Goal: Task Accomplishment & Management: Complete application form

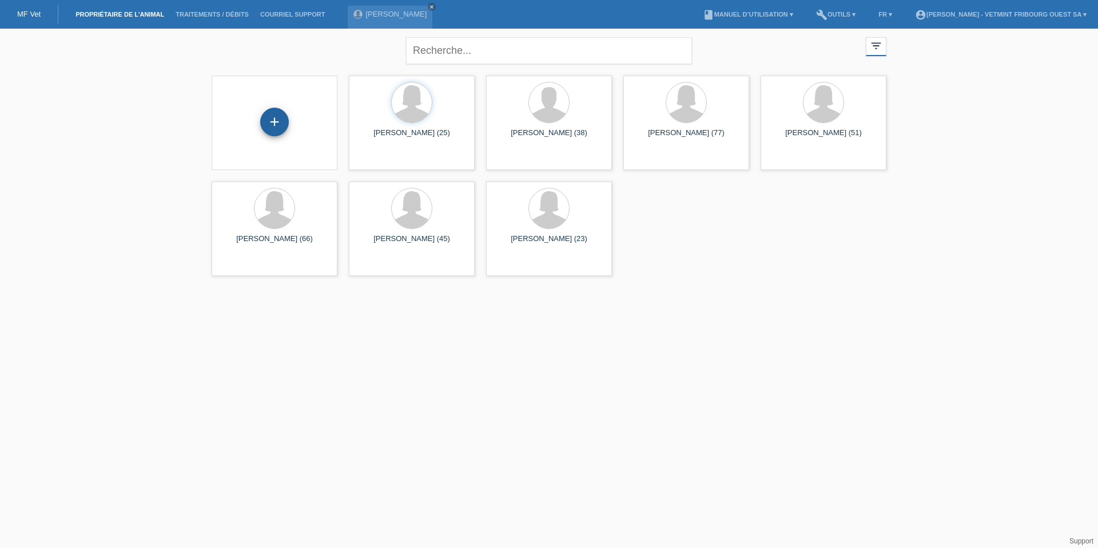
click at [267, 116] on div "+" at bounding box center [274, 122] width 29 height 29
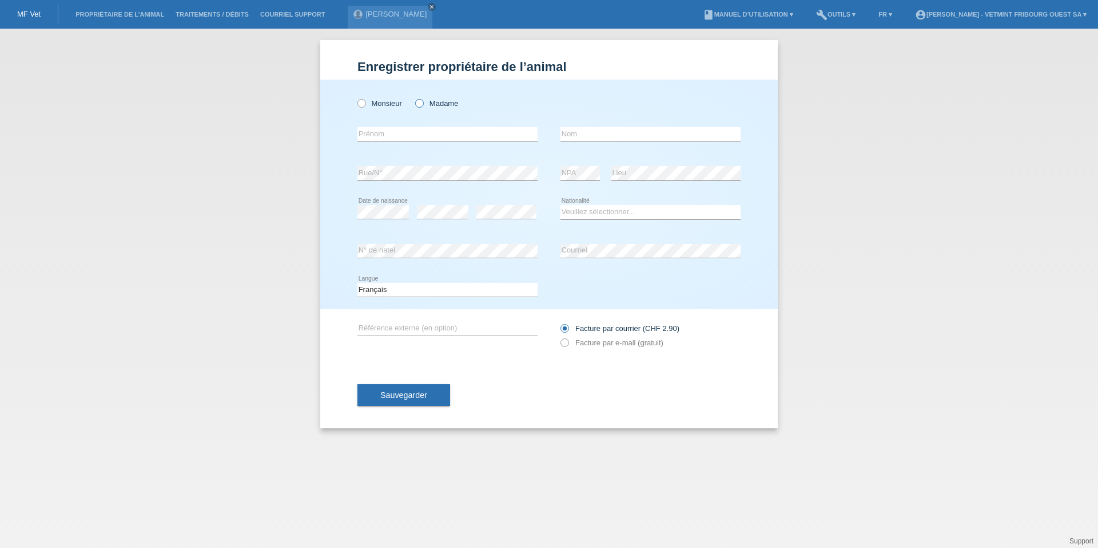
click at [443, 106] on label "Madame" at bounding box center [436, 103] width 43 height 9
click at [423, 106] on input "Madame" at bounding box center [418, 102] width 7 height 7
radio input "true"
click at [447, 137] on input "text" at bounding box center [448, 134] width 180 height 14
type input "[PERSON_NAME]"
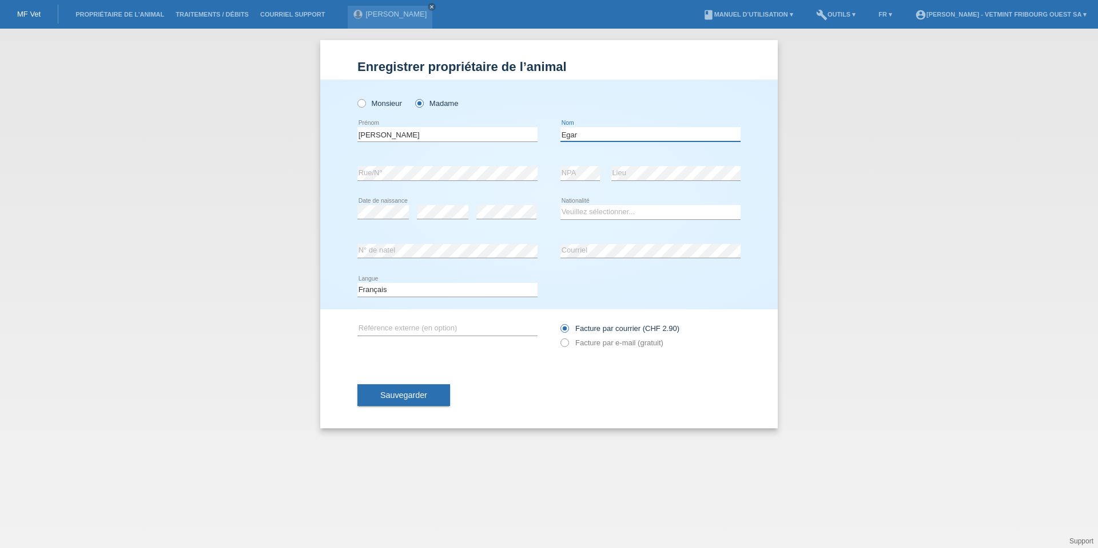
type input "Egar"
click at [542, 233] on div "error N° de natel error Courriel" at bounding box center [549, 251] width 383 height 39
click at [577, 215] on select "Veuillez sélectionner... Suisse Allemagne Autriche Liechtenstein ------------ A…" at bounding box center [651, 212] width 180 height 14
select select "CH"
click at [561, 205] on select "Veuillez sélectionner... Suisse Allemagne Autriche Liechtenstein ------------ A…" at bounding box center [651, 212] width 180 height 14
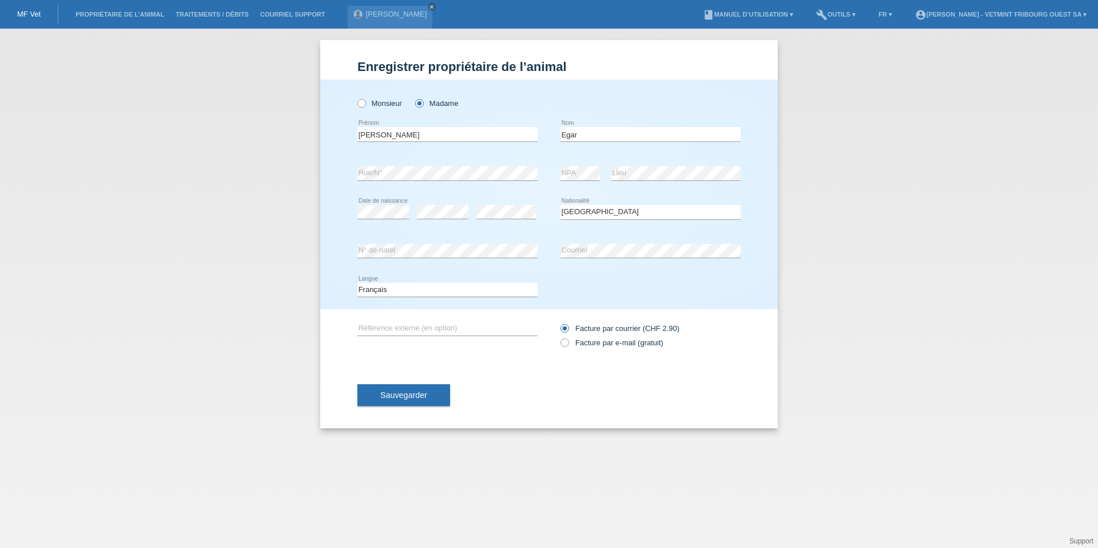
click at [582, 287] on div "Deutsch Français Italiano English error Langue" at bounding box center [549, 290] width 383 height 39
click at [574, 342] on label "Facture par e-mail (gratuit)" at bounding box center [612, 342] width 103 height 9
click at [568, 342] on input "Facture par e-mail (gratuit)" at bounding box center [564, 345] width 7 height 14
radio input "true"
click at [420, 402] on button "Sauvegarder" at bounding box center [404, 395] width 93 height 22
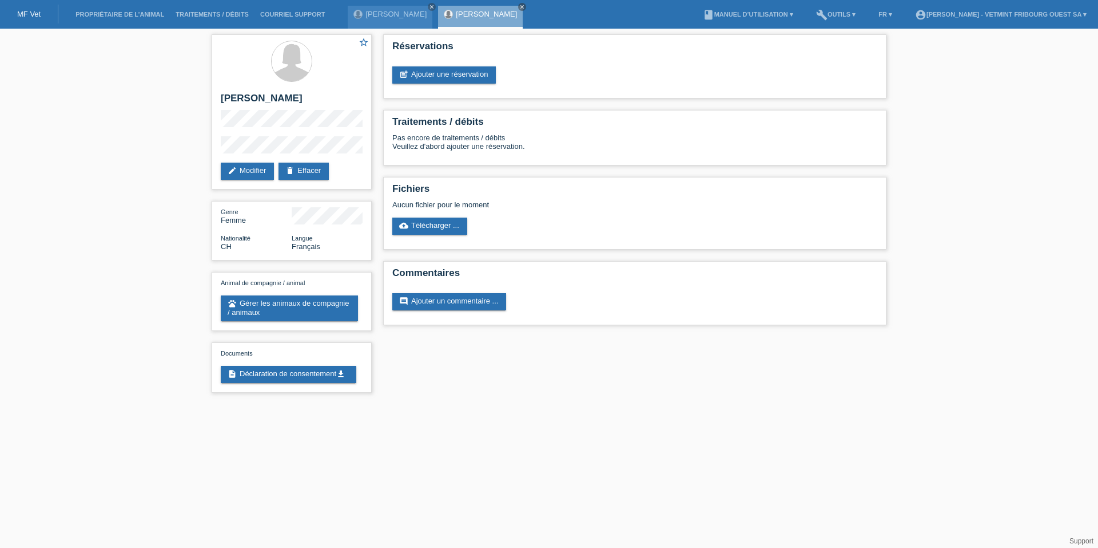
click at [701, 336] on div "star_border [PERSON_NAME] edit Modifier delete Effacer Genre Femme Nationalité …" at bounding box center [549, 216] width 687 height 375
click at [386, 18] on link "[PERSON_NAME]" at bounding box center [396, 14] width 61 height 9
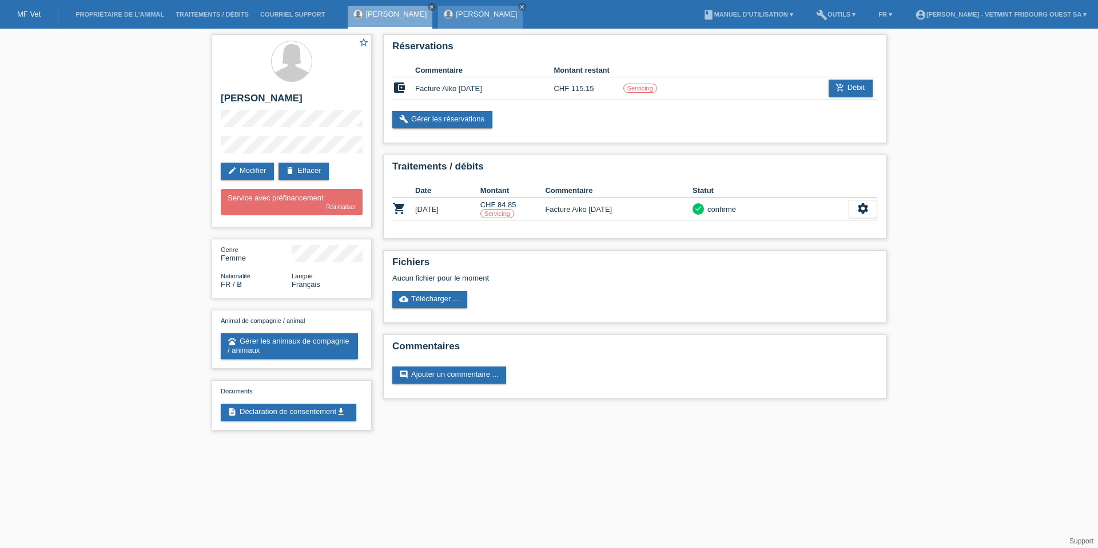
click at [456, 17] on link "[PERSON_NAME]" at bounding box center [486, 14] width 61 height 9
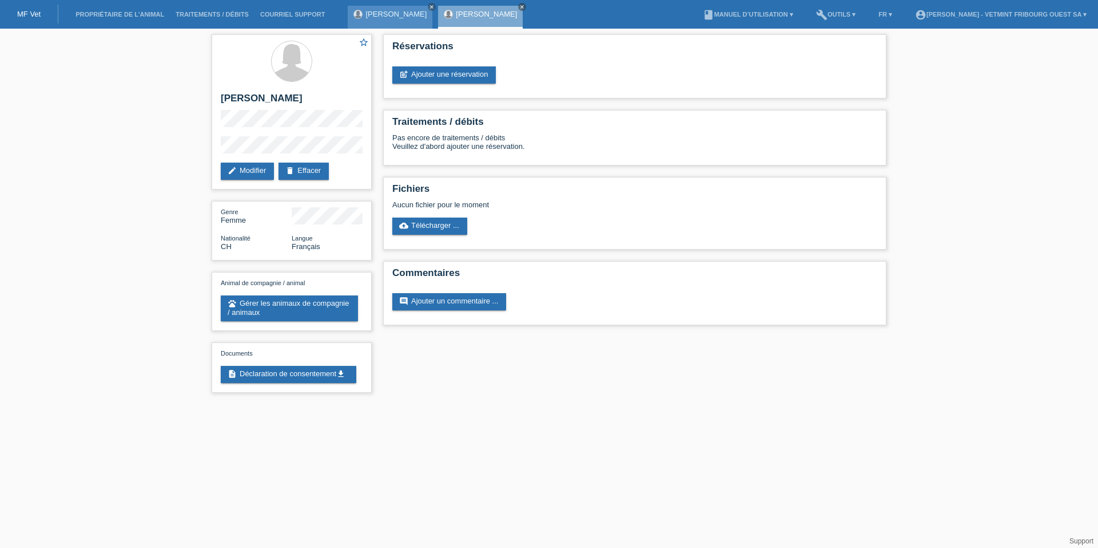
click at [392, 17] on link "[PERSON_NAME]" at bounding box center [396, 14] width 61 height 9
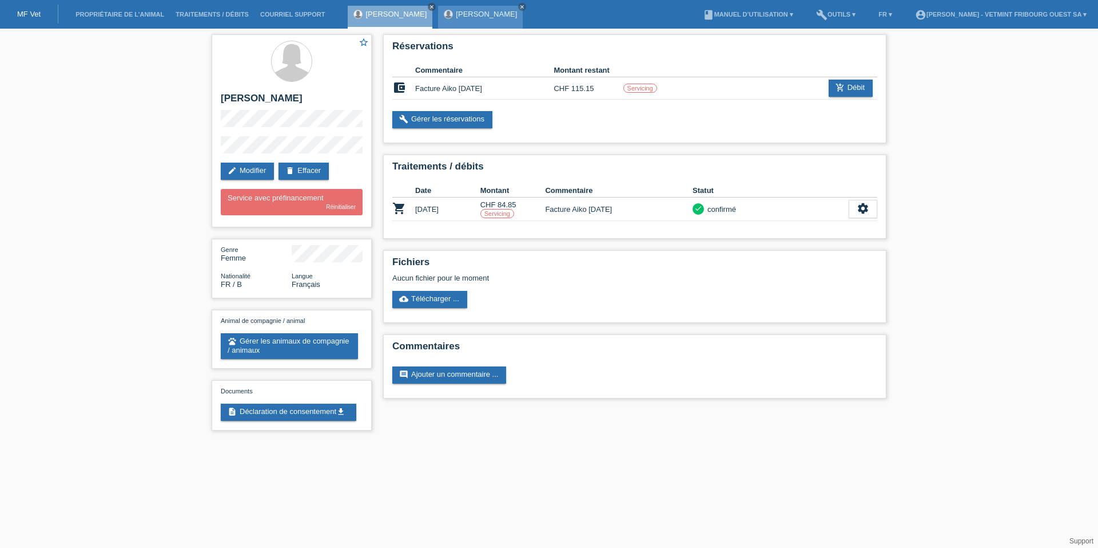
click at [458, 23] on div "[PERSON_NAME] close" at bounding box center [480, 17] width 85 height 23
click at [459, 20] on div "[PERSON_NAME] close" at bounding box center [480, 17] width 85 height 23
click at [465, 9] on div "[PERSON_NAME] close" at bounding box center [480, 17] width 85 height 23
click at [464, 11] on link "[PERSON_NAME]" at bounding box center [486, 14] width 61 height 9
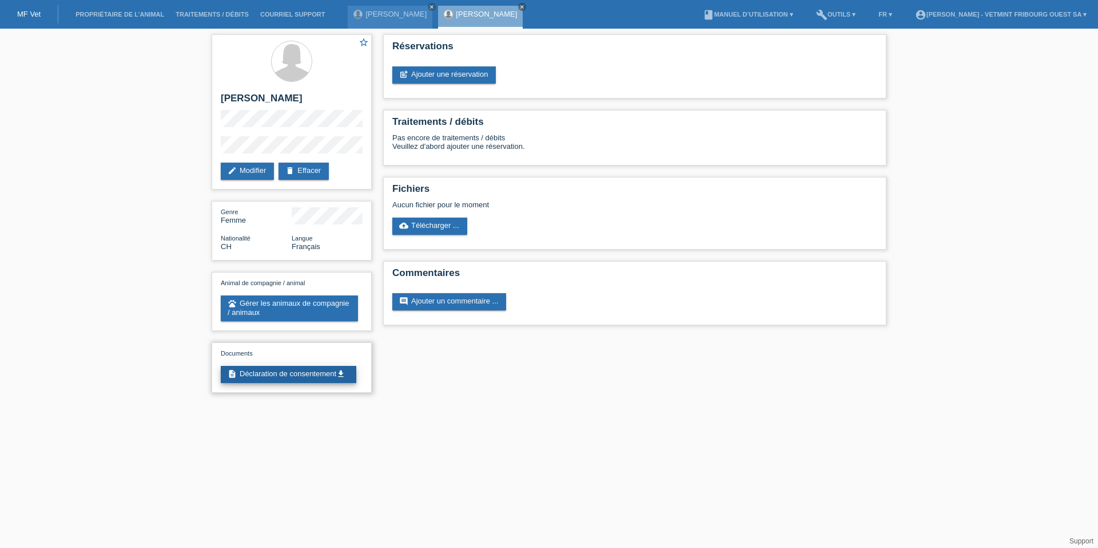
click at [324, 367] on link "description Déclaration de consentement get_app" at bounding box center [289, 374] width 136 height 17
click at [328, 368] on link "description Déclaration de consentement get_app" at bounding box center [289, 374] width 136 height 17
click at [427, 231] on link "cloud_upload Télécharger ..." at bounding box center [429, 225] width 75 height 17
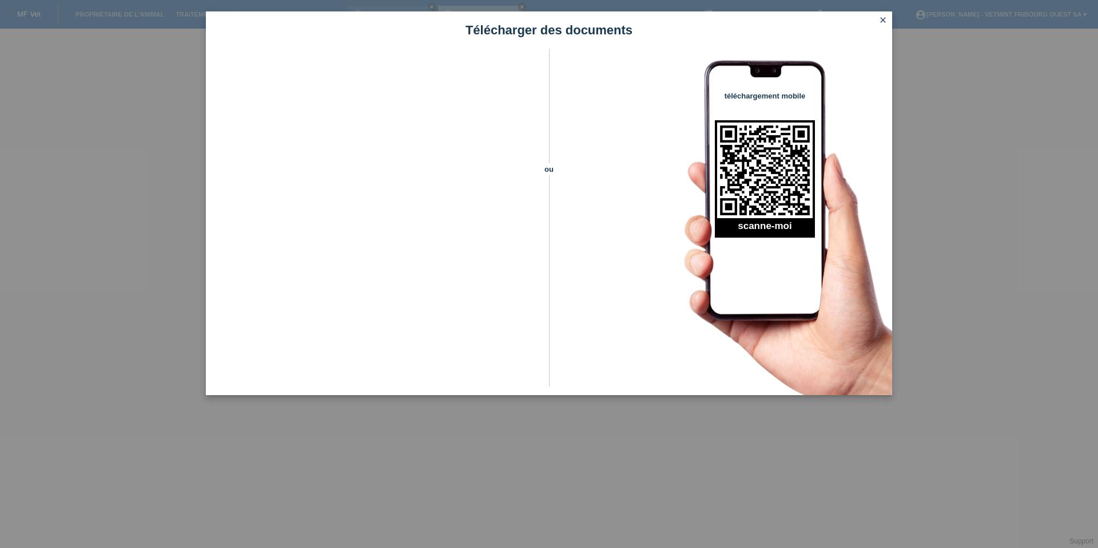
click at [883, 23] on icon "close" at bounding box center [883, 19] width 9 height 9
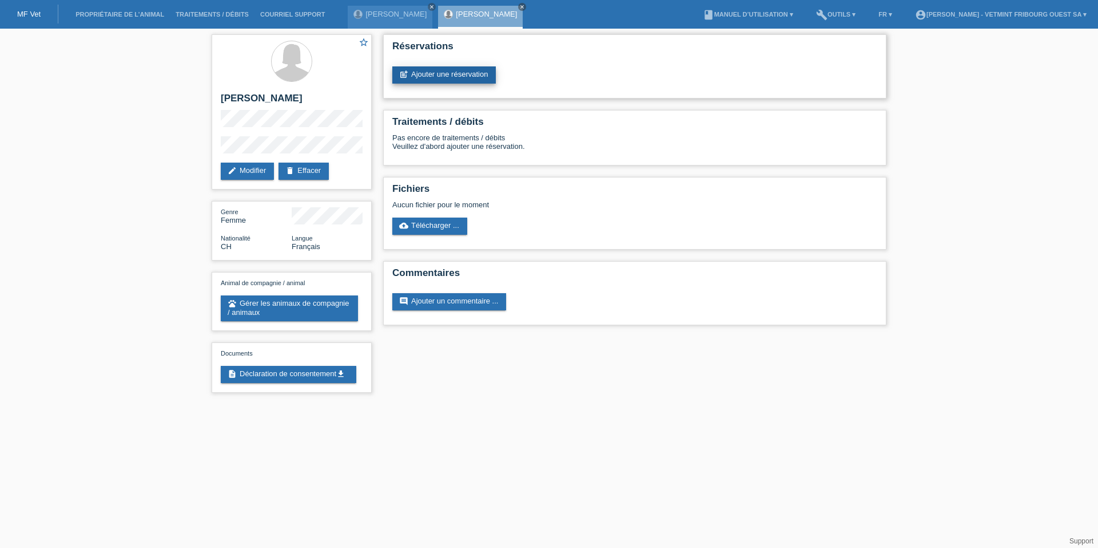
click at [467, 74] on link "post_add Ajouter une réservation" at bounding box center [444, 74] width 104 height 17
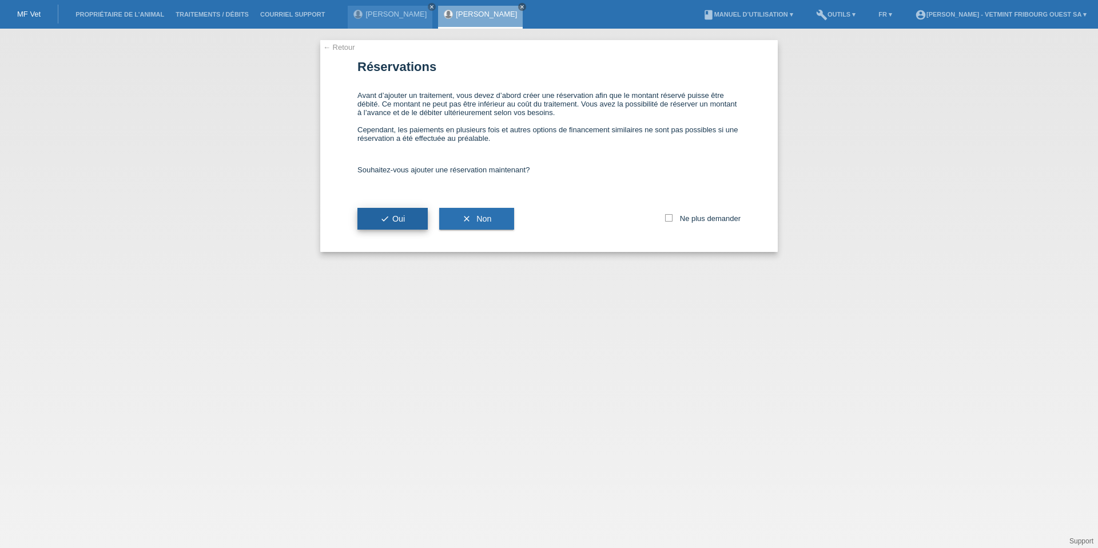
click at [388, 219] on icon "check" at bounding box center [384, 218] width 9 height 9
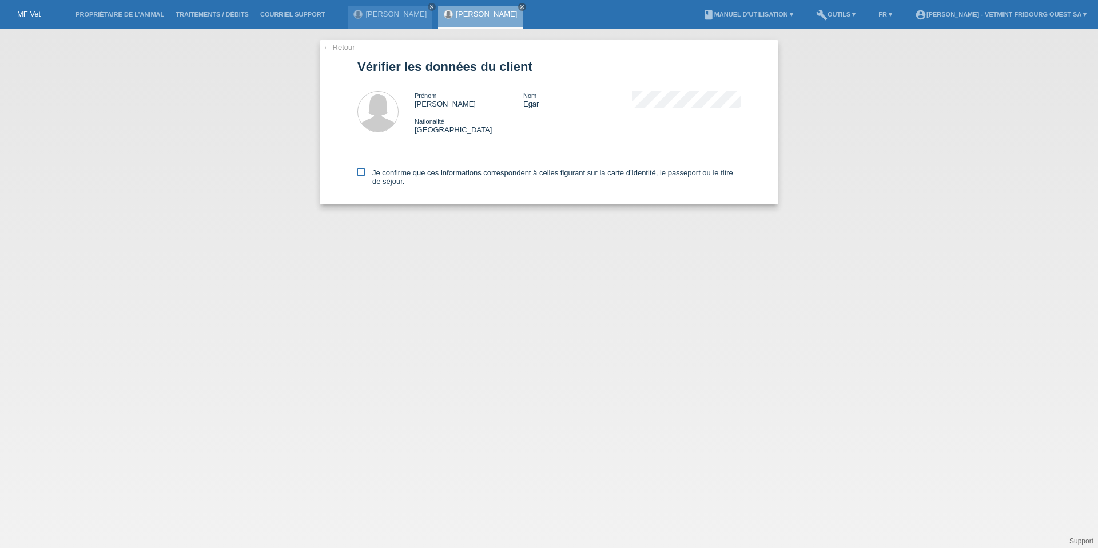
click at [429, 170] on label "Je confirme que ces informations correspondent à celles figurant sur la carte d…" at bounding box center [549, 176] width 383 height 17
click at [365, 170] on input "Je confirme que ces informations correspondent à celles figurant sur la carte d…" at bounding box center [361, 171] width 7 height 7
checkbox input "true"
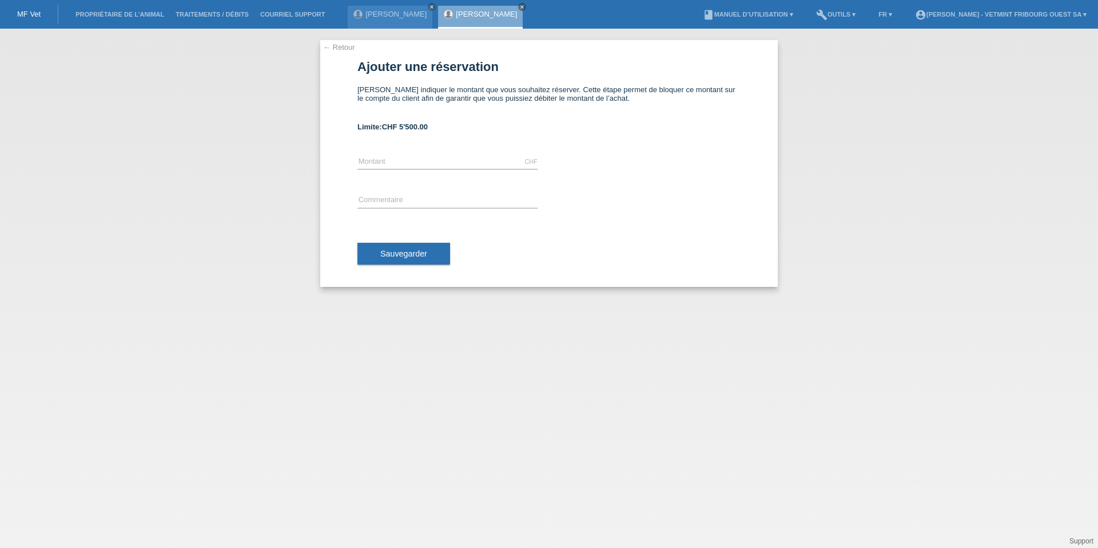
click at [417, 170] on div "CHF error Montant" at bounding box center [448, 161] width 180 height 39
click at [416, 165] on input "text" at bounding box center [448, 161] width 180 height 14
type input "2"
type input "1000.00"
type input "Facture du"
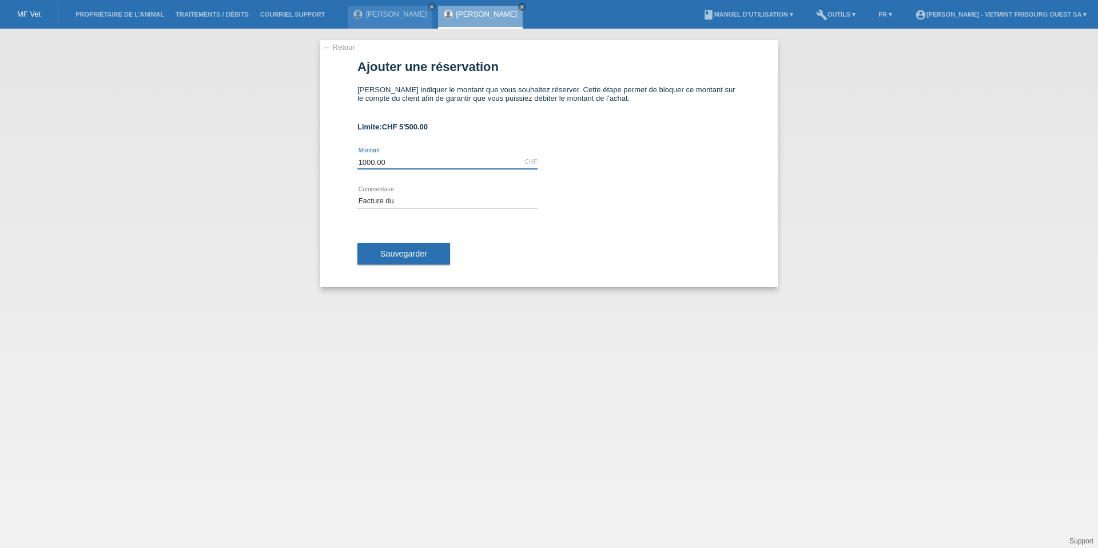
drag, startPoint x: 407, startPoint y: 163, endPoint x: 266, endPoint y: 146, distance: 141.8
click at [266, 146] on div "← Retour Ajouter une réservation Veuillez indiquer le montant que vous souhaite…" at bounding box center [549, 288] width 1098 height 519
type input "964.25"
click at [422, 197] on input "Facture du" at bounding box center [448, 200] width 180 height 14
type input "Facture du"
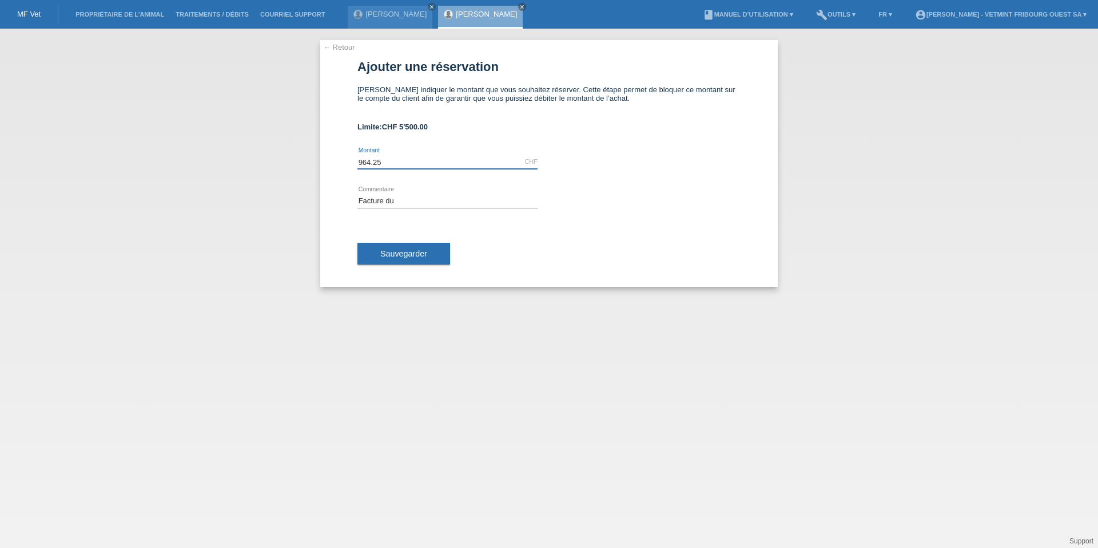
drag, startPoint x: 384, startPoint y: 158, endPoint x: 259, endPoint y: 156, distance: 125.3
click at [256, 153] on div "← Retour Ajouter une réservation Veuillez indiquer le montant que vous souhaite…" at bounding box center [549, 288] width 1098 height 519
type input "1000.00"
click at [390, 197] on input "Facture du" at bounding box center [448, 200] width 180 height 14
click at [401, 200] on input "Facture du" at bounding box center [448, 200] width 180 height 14
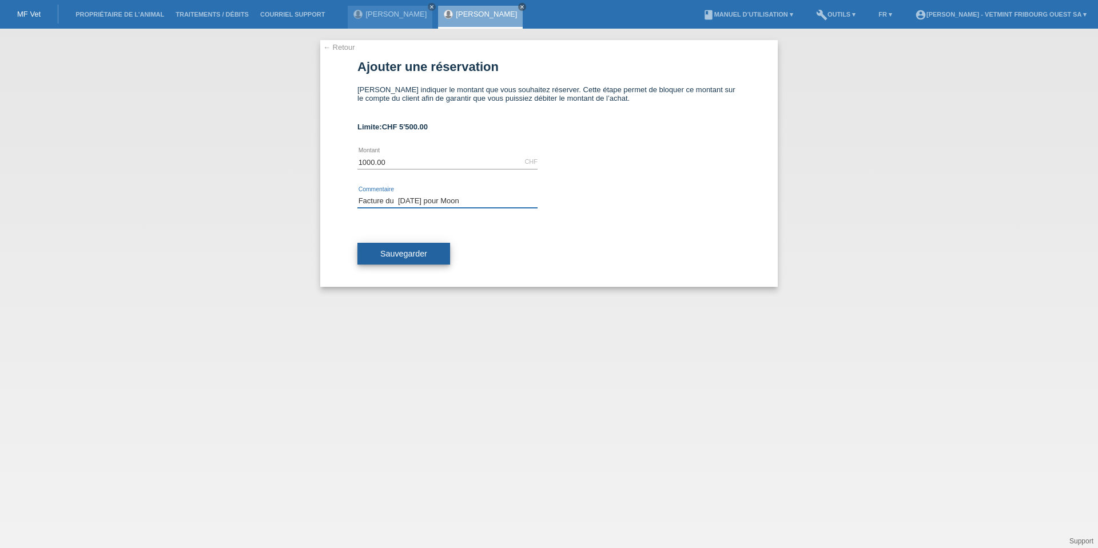
type input "Facture du 07.10.25 pour Moon"
click at [436, 243] on button "Sauvegarder" at bounding box center [404, 254] width 93 height 22
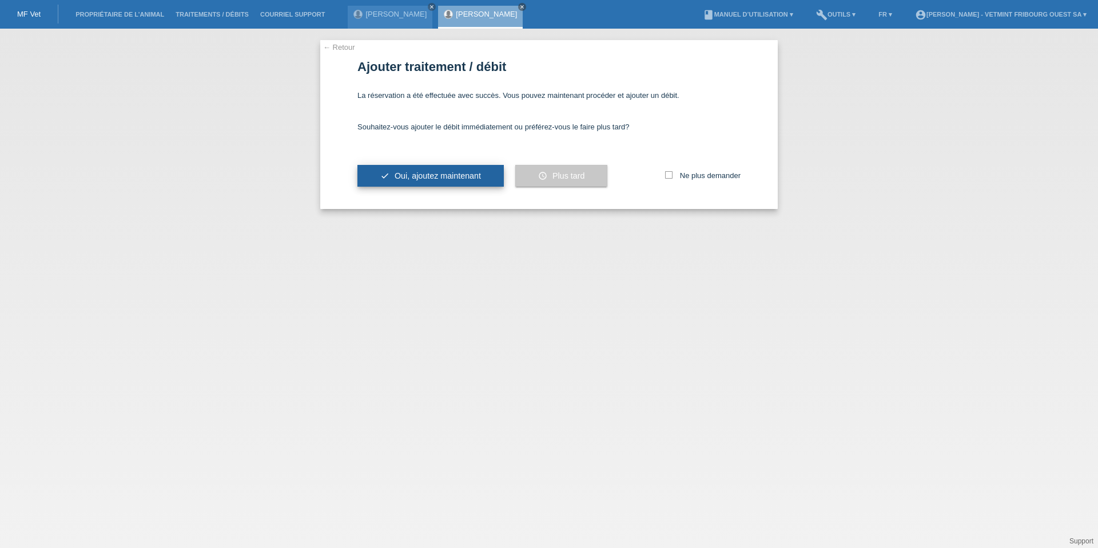
click at [422, 172] on span "Oui, ajoutez maintenant" at bounding box center [438, 175] width 86 height 9
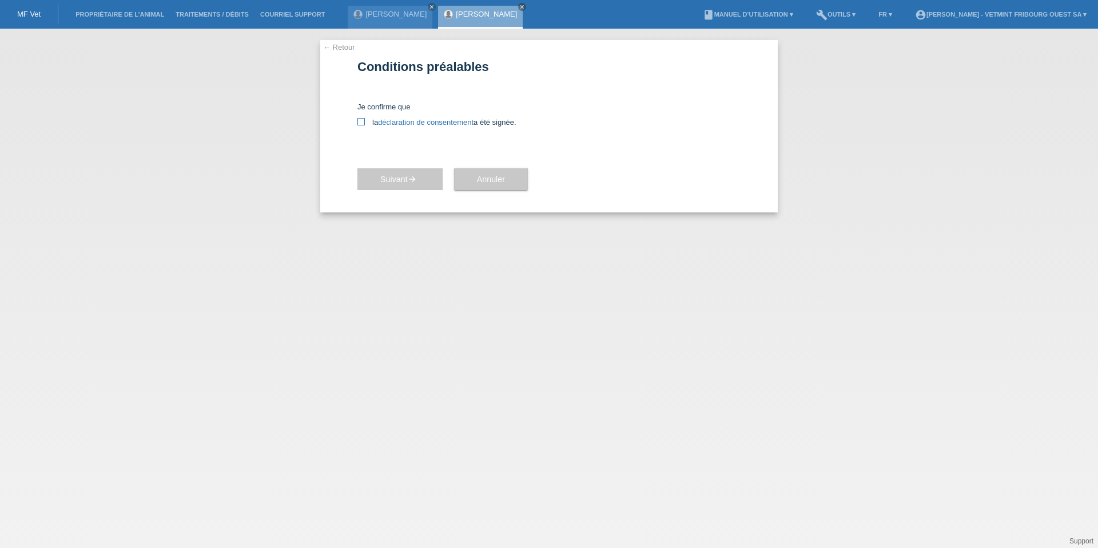
click at [358, 121] on icon at bounding box center [361, 121] width 7 height 7
click at [358, 121] on input "la déclaration de consentement a été signée." at bounding box center [361, 121] width 7 height 7
checkbox input "true"
click at [404, 177] on span "Suivant arrow_forward" at bounding box center [399, 178] width 39 height 9
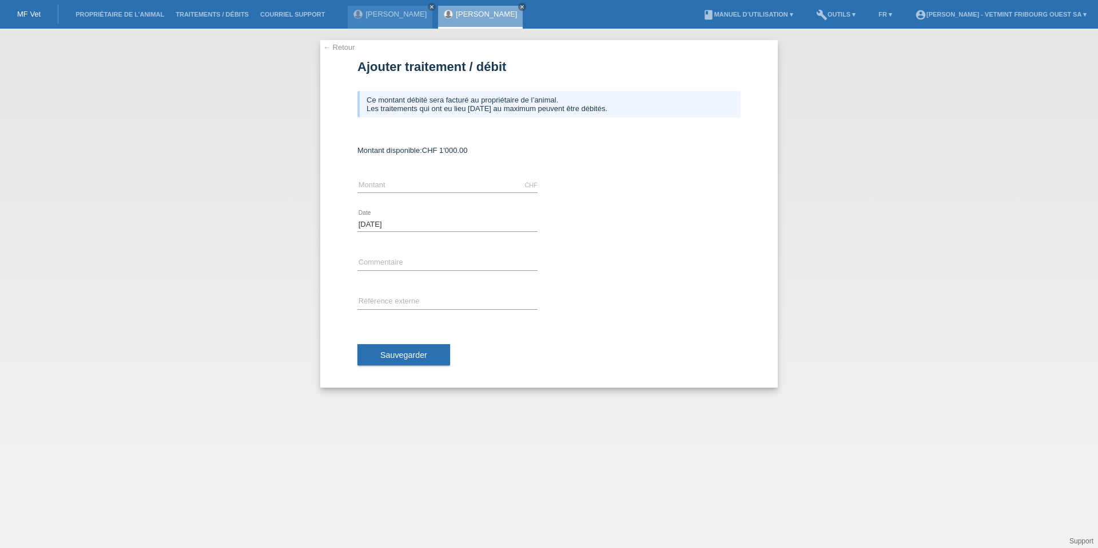
drag, startPoint x: 398, startPoint y: 145, endPoint x: 546, endPoint y: 150, distance: 148.8
click at [533, 151] on form "Ajouter traitement / débit Ce montant débité sera facturé au propriétaire de l’…" at bounding box center [549, 224] width 383 height 328
click at [546, 150] on div "Montant disponible: CHF 1'000.00" at bounding box center [549, 150] width 383 height 9
click at [402, 178] on input "text" at bounding box center [448, 185] width 180 height 14
type input "964.65"
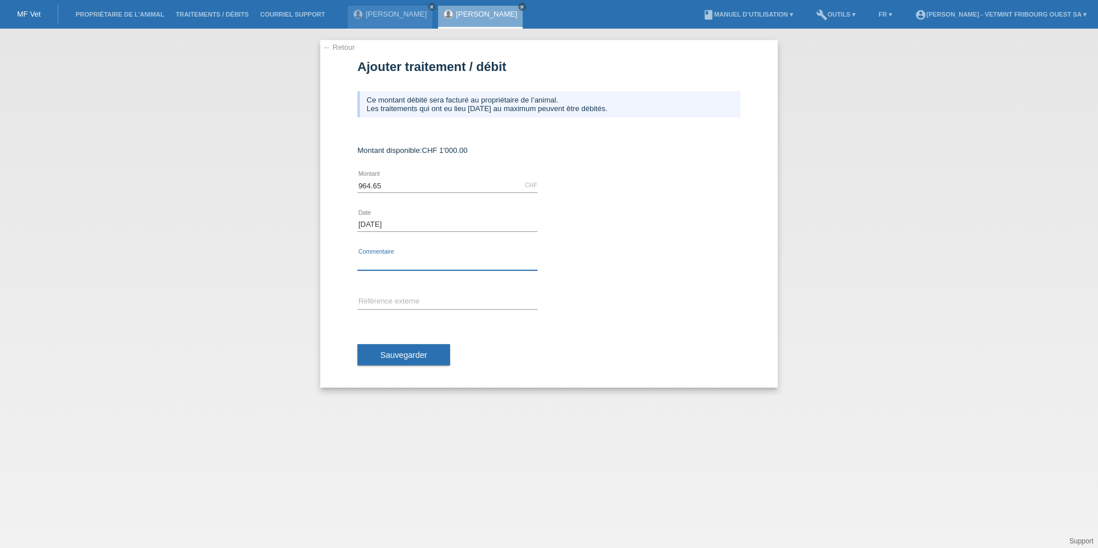
click at [442, 266] on input "text" at bounding box center [448, 263] width 180 height 14
type input "Facture du 07.10.25 de Moon"
click at [383, 354] on span "Sauvegarder" at bounding box center [403, 354] width 47 height 9
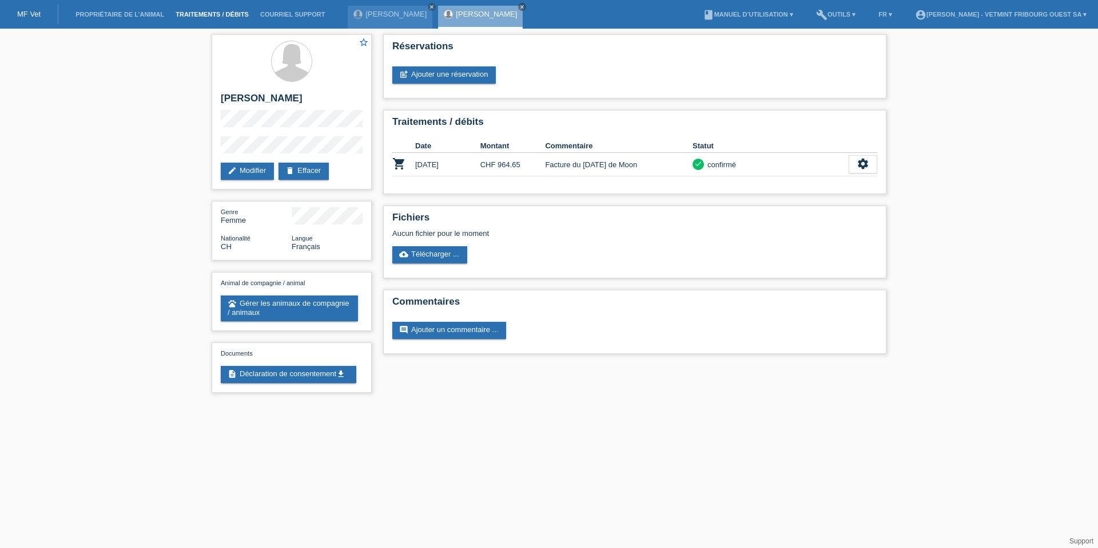
click at [185, 14] on link "Traitements / débits" at bounding box center [212, 14] width 85 height 7
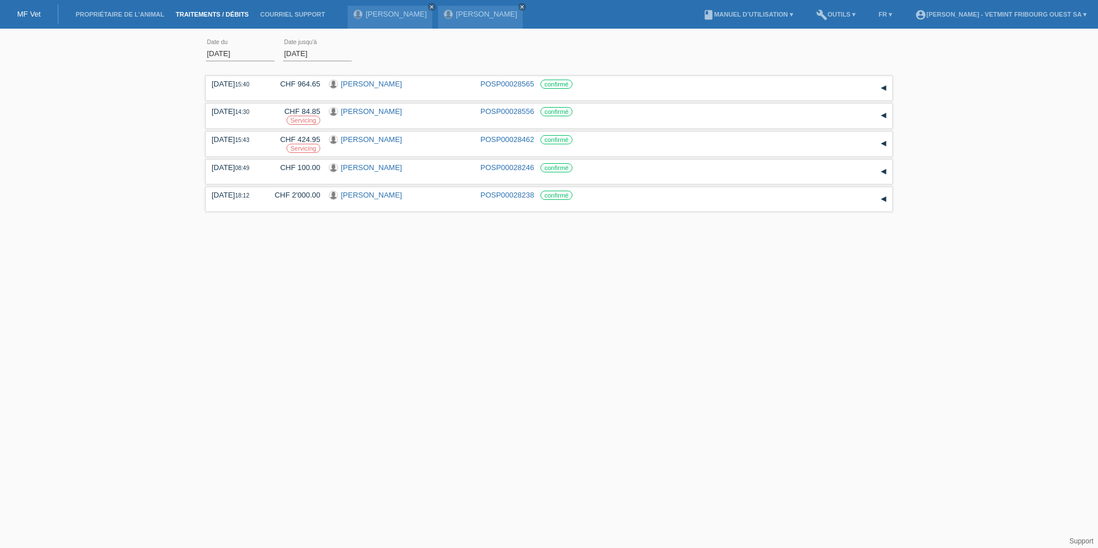
drag, startPoint x: 238, startPoint y: 57, endPoint x: 239, endPoint y: 43, distance: 13.7
click at [239, 50] on input "[DATE]" at bounding box center [240, 53] width 69 height 14
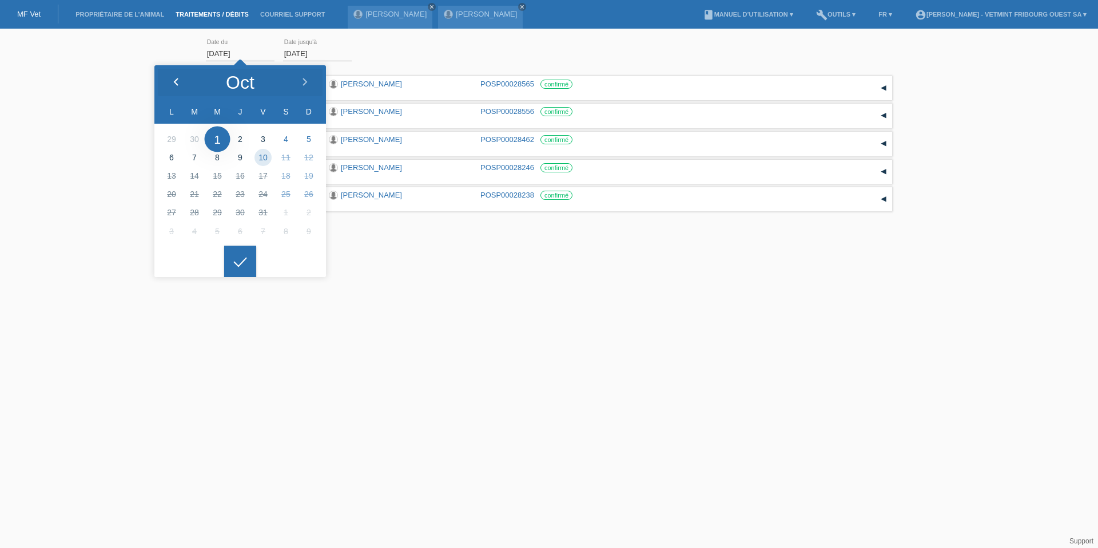
click at [181, 81] on div at bounding box center [175, 82] width 43 height 34
click at [180, 81] on icon at bounding box center [176, 82] width 9 height 9
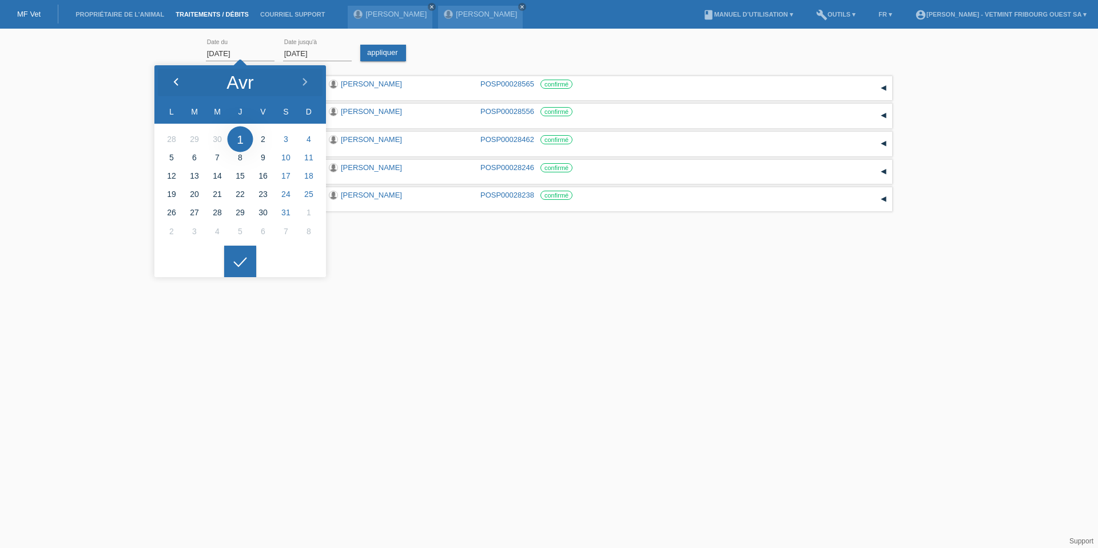
click at [191, 81] on div at bounding box center [175, 82] width 43 height 34
click at [190, 81] on div at bounding box center [175, 82] width 43 height 34
click at [189, 81] on div at bounding box center [175, 82] width 43 height 34
type input "13.01.2025"
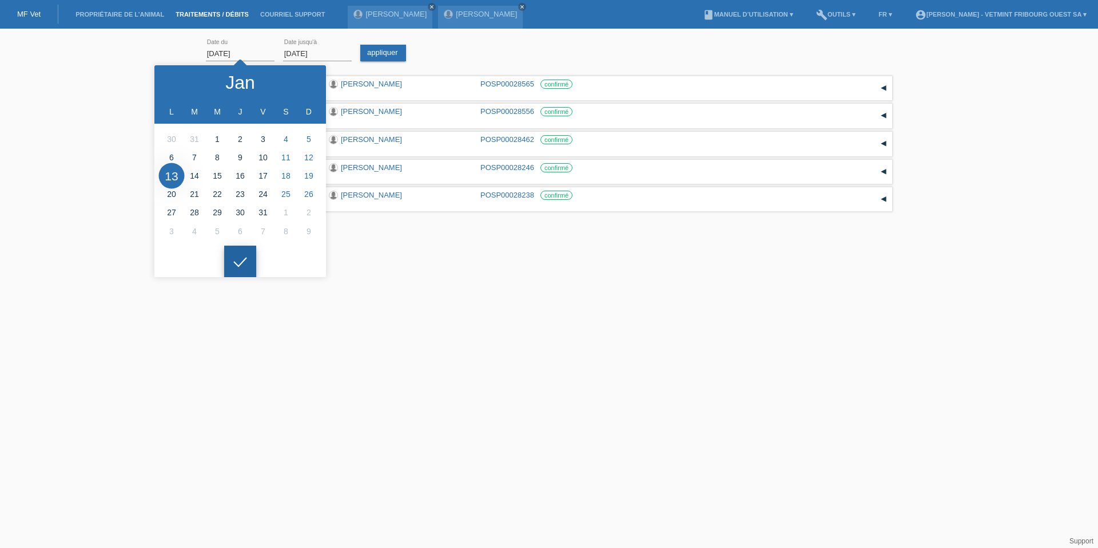
click at [235, 251] on div at bounding box center [240, 261] width 32 height 32
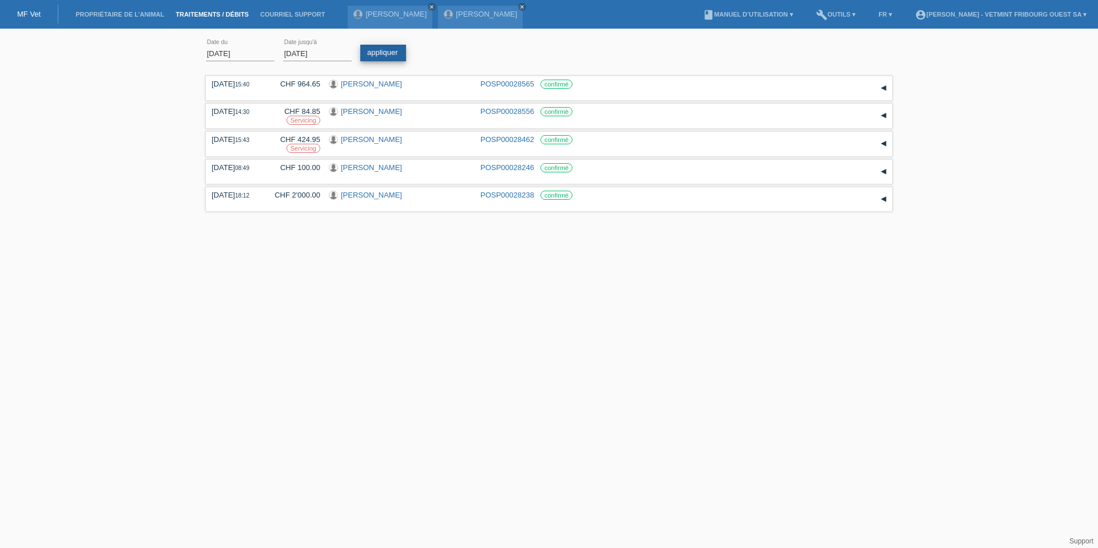
click at [373, 55] on link "appliquer" at bounding box center [383, 53] width 46 height 17
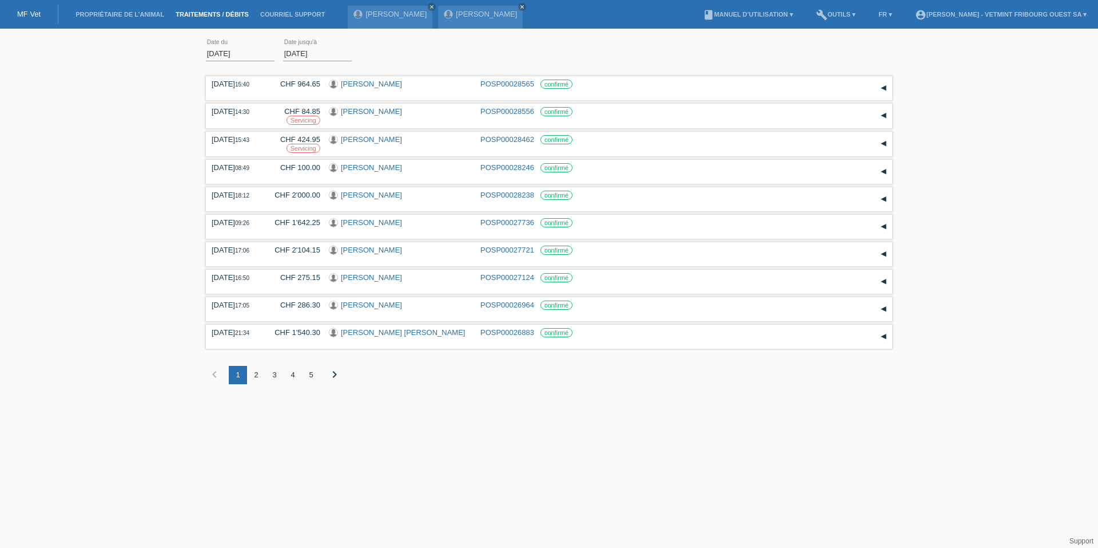
click at [253, 373] on div "2" at bounding box center [256, 375] width 18 height 18
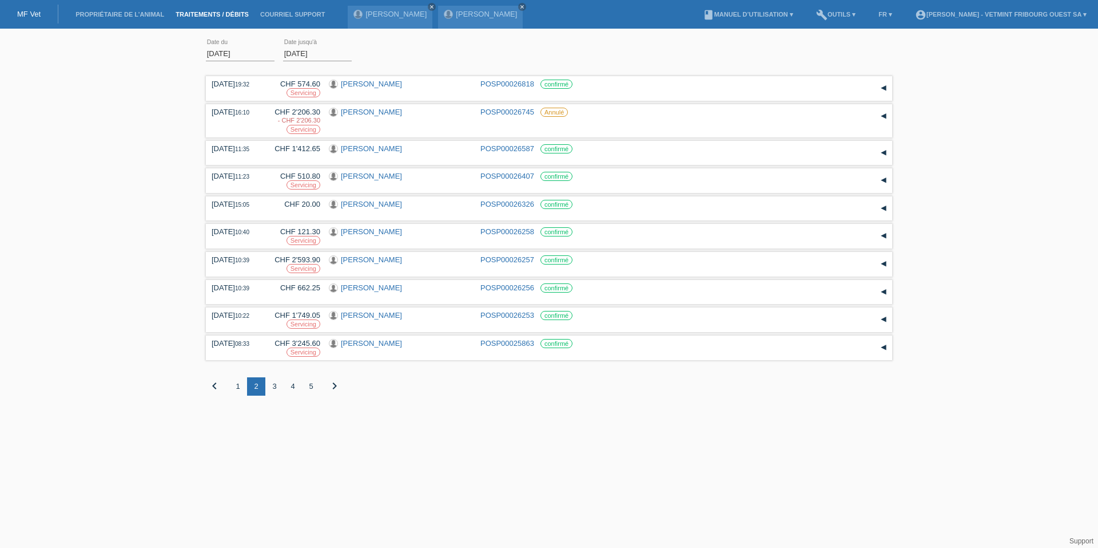
click at [274, 390] on div "3" at bounding box center [274, 386] width 18 height 18
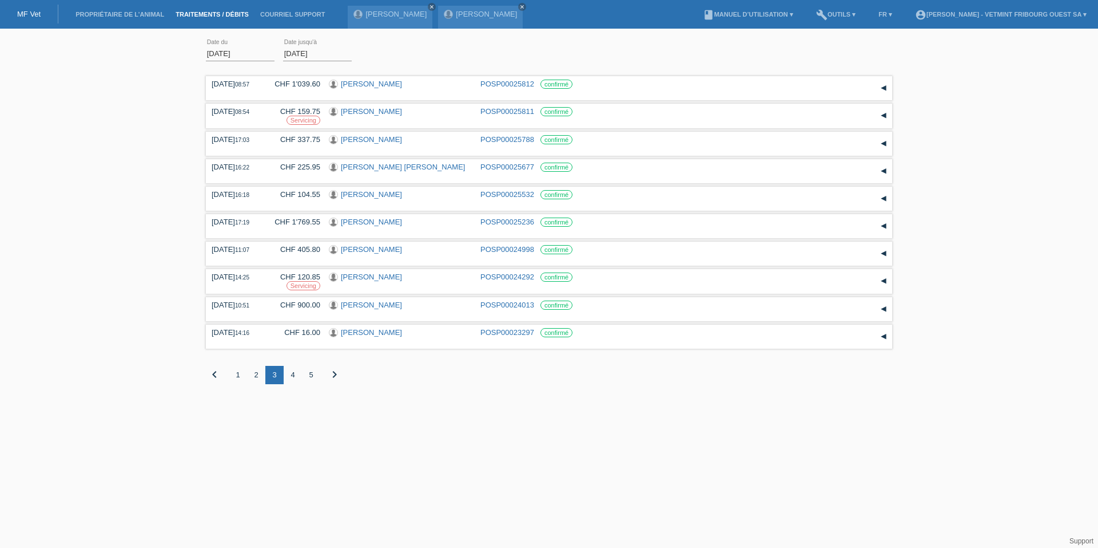
click at [296, 376] on div "4" at bounding box center [293, 375] width 18 height 18
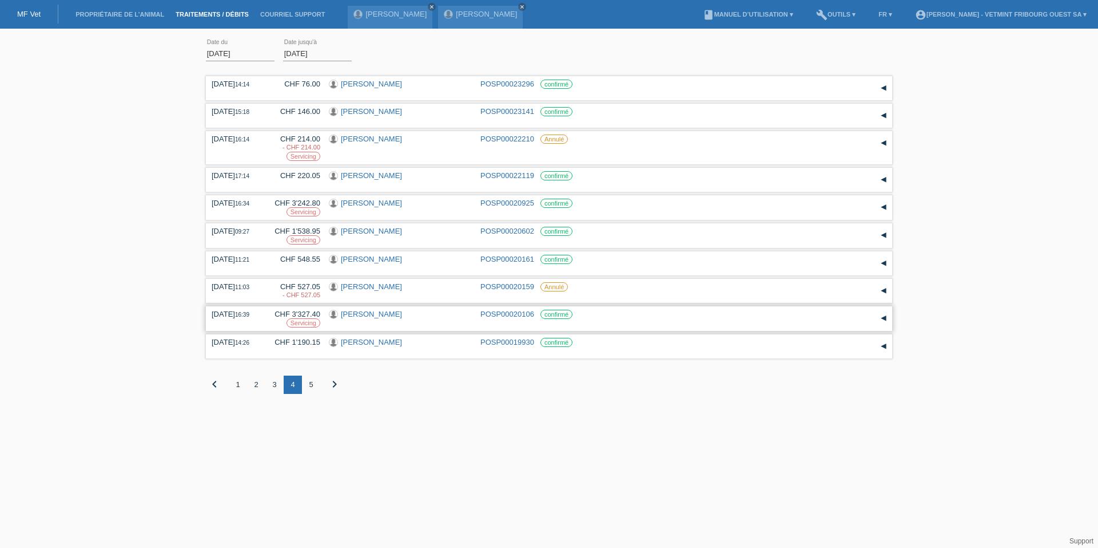
click at [344, 315] on link "Cristina Miranda" at bounding box center [371, 314] width 61 height 9
